Goal: Information Seeking & Learning: Learn about a topic

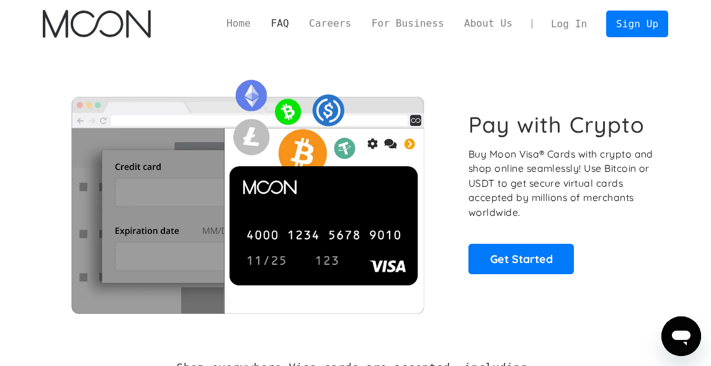
click at [298, 22] on link "FAQ" at bounding box center [279, 23] width 38 height 15
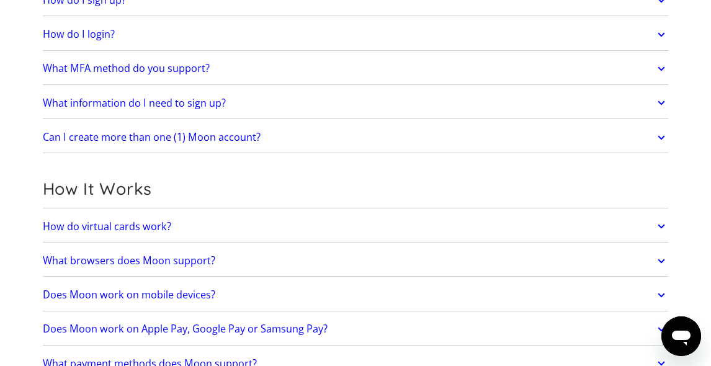
scroll to position [248, 0]
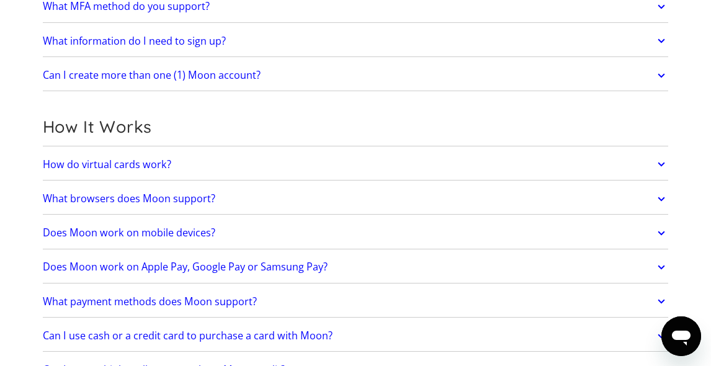
click at [174, 273] on h2 "Does Moon work on Apple Pay, Google Pay or Samsung Pay?" at bounding box center [185, 267] width 285 height 12
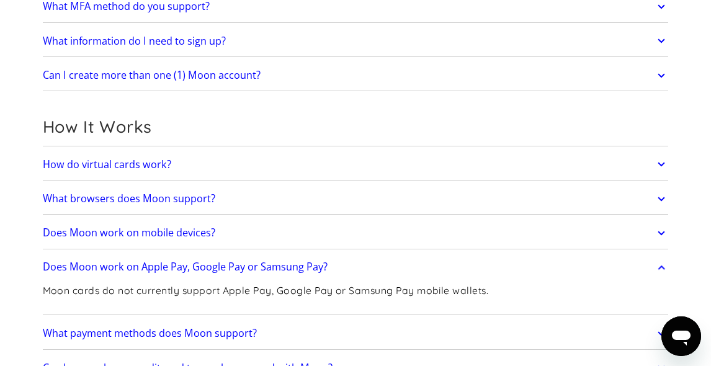
click at [190, 233] on h2 "Does Moon work on mobile devices?" at bounding box center [129, 233] width 172 height 12
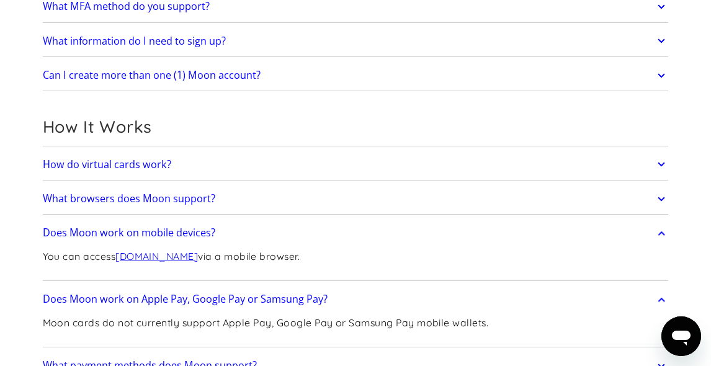
click at [181, 200] on h2 "What browsers does Moon support?" at bounding box center [129, 199] width 172 height 12
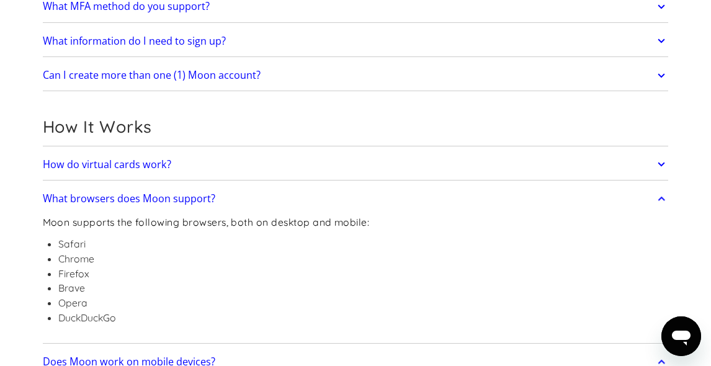
drag, startPoint x: 181, startPoint y: 200, endPoint x: 463, endPoint y: 283, distance: 293.7
click at [463, 283] on div "Moon supports the following browsers, both on desktop and mobile: Safari Chrome…" at bounding box center [360, 275] width 634 height 129
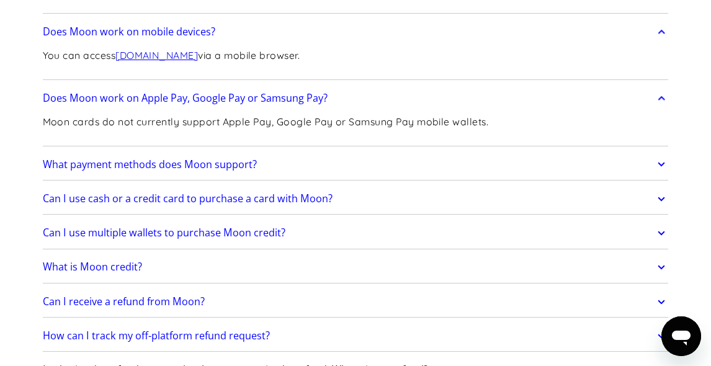
scroll to position [620, 0]
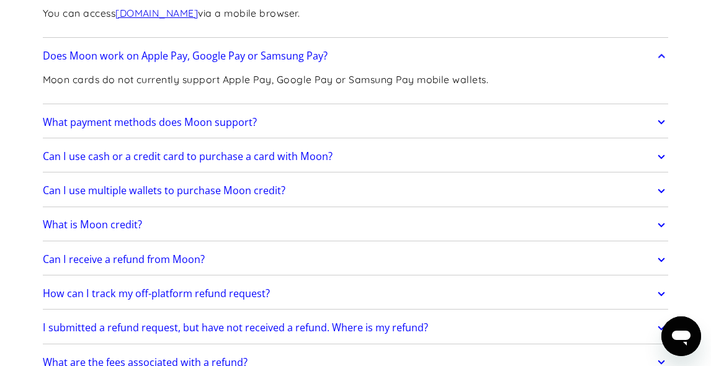
click at [226, 127] on h2 "What payment methods does Moon support?" at bounding box center [150, 123] width 214 height 12
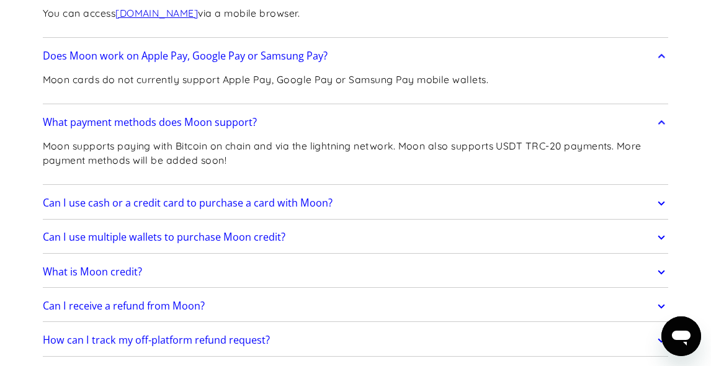
click at [216, 209] on h2 "Can I use cash or a credit card to purchase a card with Moon?" at bounding box center [188, 203] width 290 height 12
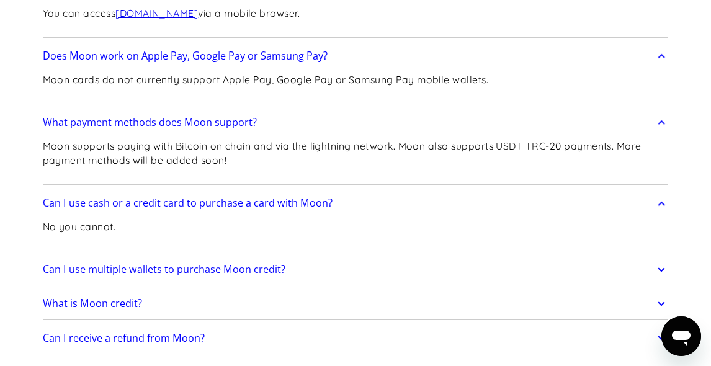
click at [255, 275] on h2 "Can I use multiple wallets to purchase Moon credit?" at bounding box center [164, 270] width 242 height 12
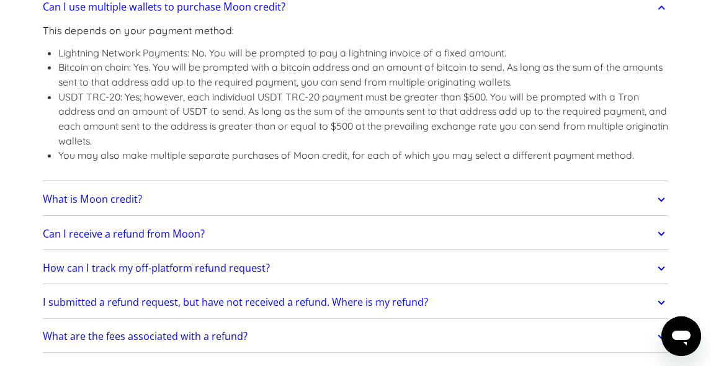
scroll to position [930, 0]
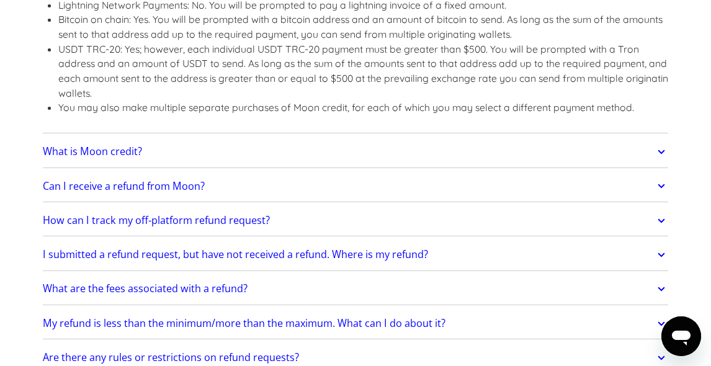
click at [129, 158] on h2 "What is Moon credit?" at bounding box center [92, 152] width 99 height 12
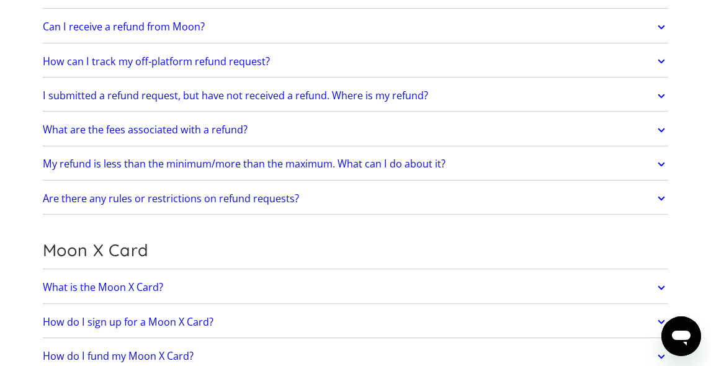
scroll to position [1116, 0]
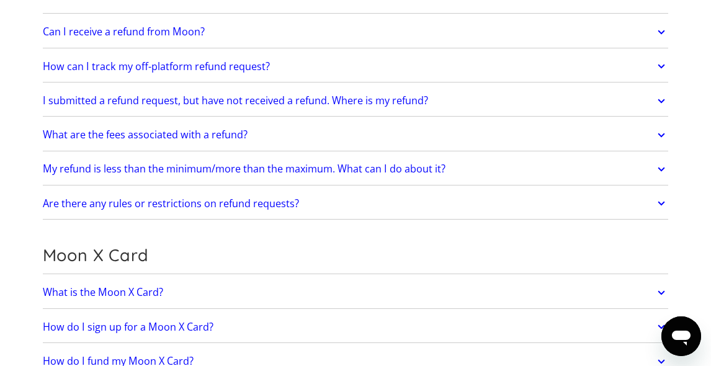
click at [147, 210] on h2 "Are there any rules or restrictions on refund requests?" at bounding box center [171, 204] width 256 height 12
